Goal: Information Seeking & Learning: Understand process/instructions

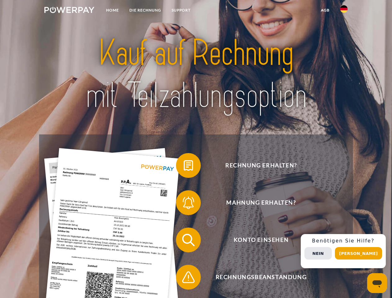
click at [69, 11] on img at bounding box center [69, 10] width 50 height 6
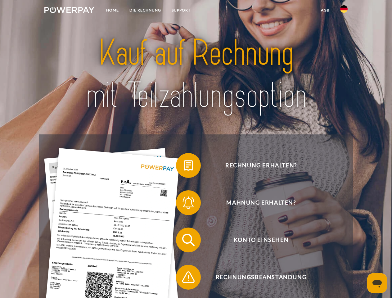
click at [344, 11] on img at bounding box center [343, 8] width 7 height 7
click at [325, 10] on link "agb" at bounding box center [325, 10] width 19 height 11
click at [184, 167] on span at bounding box center [179, 165] width 31 height 31
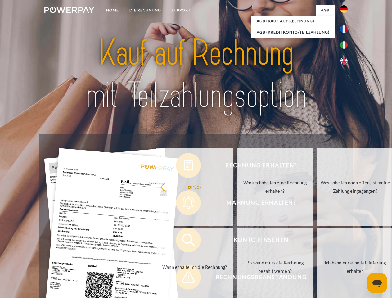
click at [184, 204] on div "Rechnung erhalten? Mahnung erhalten? Konto einsehen" at bounding box center [195, 258] width 313 height 248
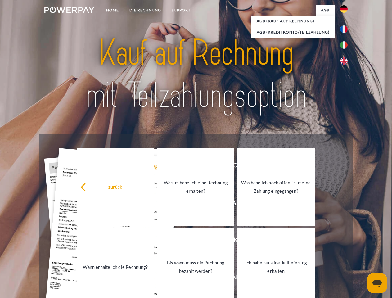
click at [184, 241] on link "Bis wann muss die Rechnung bezahlt werden?" at bounding box center [195, 267] width 77 height 78
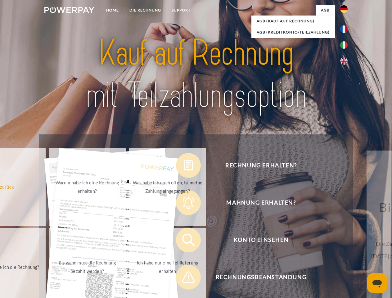
click at [184, 278] on div "Rechnung erhalten? Mahnung erhalten? Konto einsehen" at bounding box center [195, 258] width 313 height 248
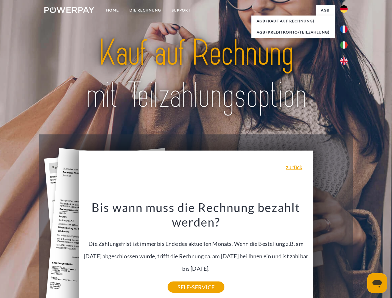
click at [345, 251] on div "Rechnung erhalten? Mahnung erhalten? Konto einsehen" at bounding box center [195, 258] width 313 height 248
click at [330, 252] on span "Konto einsehen" at bounding box center [261, 239] width 152 height 25
click at [361, 253] on header "Home DIE RECHNUNG SUPPORT" at bounding box center [196, 214] width 392 height 429
